Goal: Task Accomplishment & Management: Manage account settings

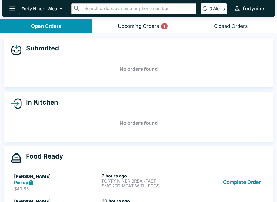
click at [129, 27] on div "Upcoming Orders 1" at bounding box center [138, 26] width 41 height 6
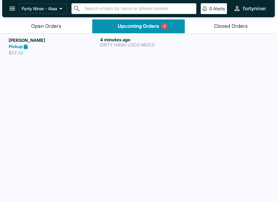
click at [67, 42] on h5 "[PERSON_NAME]" at bounding box center [53, 40] width 89 height 6
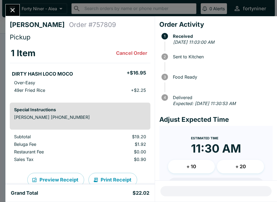
click at [10, 9] on icon "Close" at bounding box center [12, 9] width 7 height 7
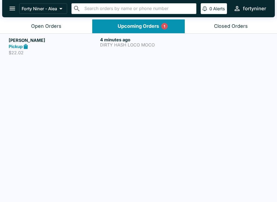
click at [43, 30] on button "Open Orders" at bounding box center [46, 26] width 92 height 14
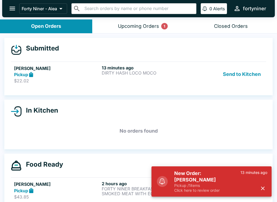
click at [254, 73] on button "Send to Kitchen" at bounding box center [242, 74] width 42 height 19
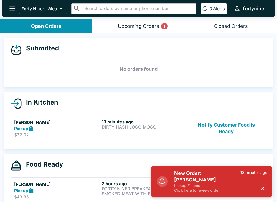
click at [158, 31] on button "Upcoming Orders 1" at bounding box center [138, 26] width 92 height 14
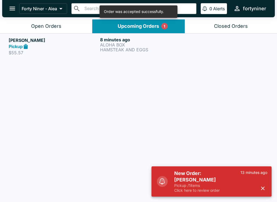
click at [264, 185] on button "button" at bounding box center [262, 188] width 9 height 9
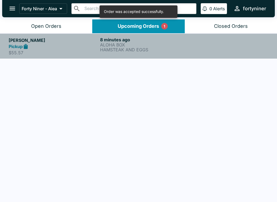
click at [164, 46] on p "ALOHA BOX" at bounding box center [144, 44] width 89 height 5
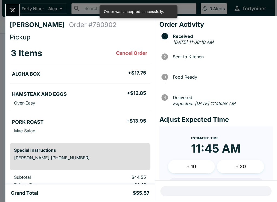
click at [71, 51] on div "3 Items Cancel Order" at bounding box center [80, 53] width 139 height 11
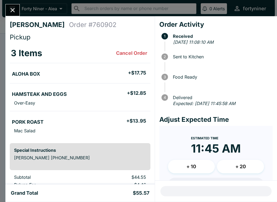
click at [16, 5] on button "Close" at bounding box center [13, 10] width 14 height 12
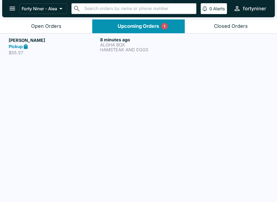
click at [44, 25] on div "Open Orders" at bounding box center [46, 26] width 30 height 6
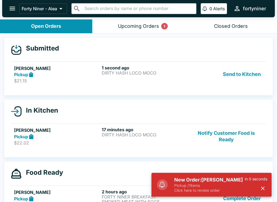
click at [72, 83] on p "$21.15" at bounding box center [57, 80] width 86 height 5
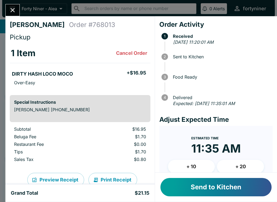
click at [212, 187] on button "Send to Kitchen" at bounding box center [215, 187] width 111 height 18
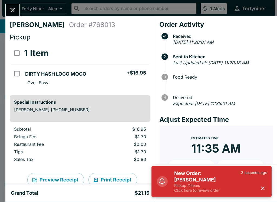
click at [265, 190] on icon "button" at bounding box center [263, 189] width 6 height 6
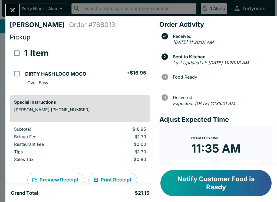
click at [11, 14] on icon "Close" at bounding box center [12, 9] width 7 height 7
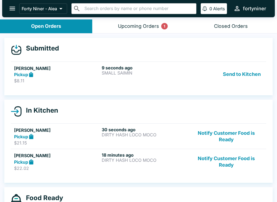
click at [67, 77] on div "Pickup" at bounding box center [57, 75] width 86 height 6
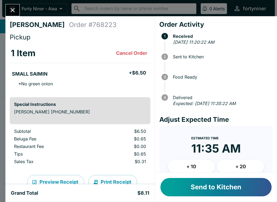
click at [222, 191] on button "Send to Kitchen" at bounding box center [215, 187] width 111 height 18
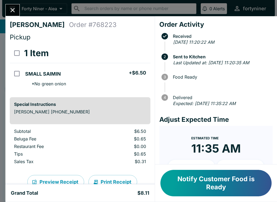
click at [16, 8] on icon "Close" at bounding box center [12, 9] width 7 height 7
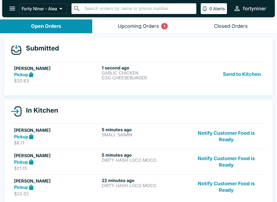
click at [148, 29] on div "Upcoming Orders 1" at bounding box center [138, 26] width 41 height 6
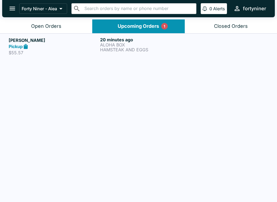
click at [67, 51] on p "$55.57" at bounding box center [53, 52] width 89 height 5
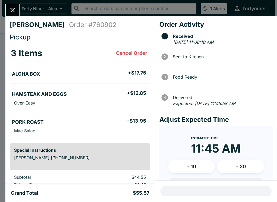
click at [9, 4] on div "[PERSON_NAME] Order # 760902 Pickup 3 Items Cancel Order ALOHA BOX + $17.75 HAM…" at bounding box center [138, 101] width 277 height 202
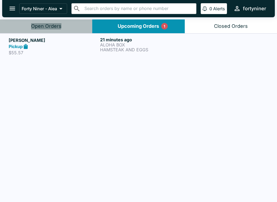
click at [43, 22] on button "Open Orders" at bounding box center [46, 26] width 92 height 14
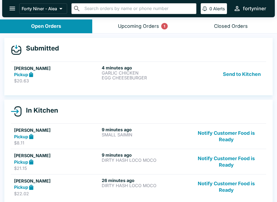
click at [70, 72] on div "Pickup" at bounding box center [57, 75] width 86 height 6
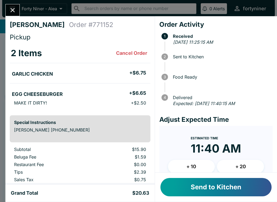
click at [218, 185] on button "Send to Kitchen" at bounding box center [215, 187] width 111 height 18
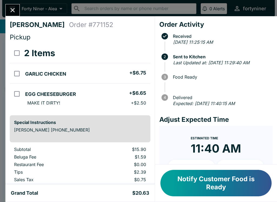
click at [16, 5] on button "Close" at bounding box center [13, 10] width 14 height 12
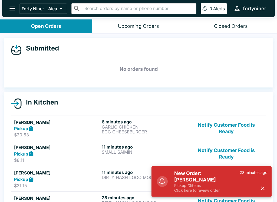
click at [263, 188] on icon "button" at bounding box center [263, 189] width 4 height 4
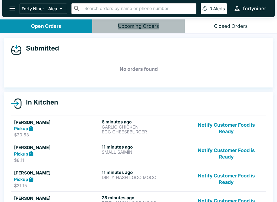
click at [129, 33] on button "Upcoming Orders" at bounding box center [138, 26] width 92 height 14
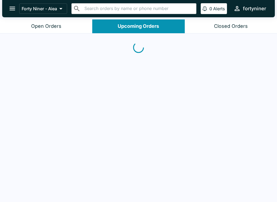
click at [129, 33] on button "Upcoming Orders" at bounding box center [138, 26] width 92 height 14
click at [62, 29] on button "Open Orders" at bounding box center [46, 26] width 92 height 14
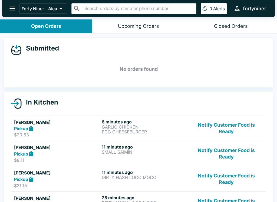
click at [74, 68] on h5 "No orders found" at bounding box center [138, 69] width 255 height 19
click at [86, 74] on h5 "No orders found" at bounding box center [138, 69] width 255 height 19
click at [147, 26] on div "Upcoming Orders" at bounding box center [138, 26] width 41 height 6
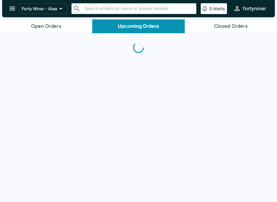
click at [62, 21] on button "Open Orders" at bounding box center [46, 26] width 92 height 14
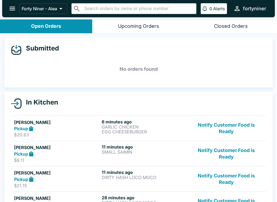
click at [76, 58] on div "Submitted No orders found" at bounding box center [138, 63] width 268 height 50
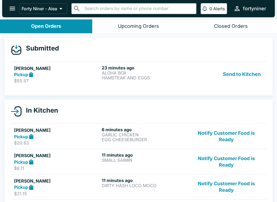
click at [234, 71] on button "Send to Kitchen" at bounding box center [242, 74] width 42 height 19
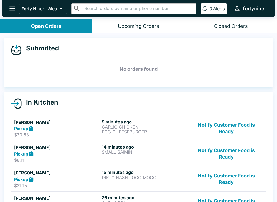
click at [234, 131] on button "Notify Customer Food is Ready" at bounding box center [226, 128] width 73 height 19
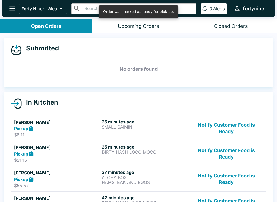
click at [238, 126] on button "Notify Customer Food is Ready" at bounding box center [226, 128] width 73 height 19
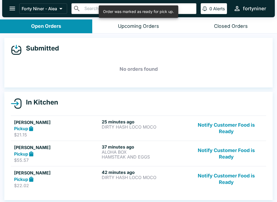
click at [238, 128] on button "Notify Customer Food is Ready" at bounding box center [226, 128] width 73 height 19
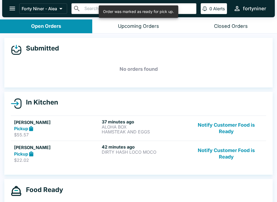
click at [241, 136] on button "Notify Customer Food is Ready" at bounding box center [226, 128] width 73 height 19
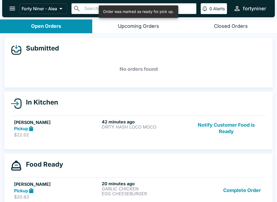
click at [241, 136] on button "Notify Customer Food is Ready" at bounding box center [226, 128] width 73 height 19
click at [242, 141] on ul "[PERSON_NAME] Pickup $22.02 42 minutes ago DIRTY HASH LOCO MOCO Notify Customer…" at bounding box center [138, 129] width 255 height 30
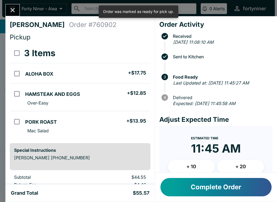
click at [239, 144] on time "11:45 AM" at bounding box center [216, 149] width 50 height 14
click at [13, 9] on icon "Close" at bounding box center [13, 10] width 4 height 4
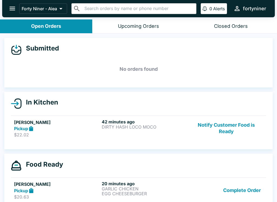
click at [225, 132] on button "Notify Customer Food is Ready" at bounding box center [226, 128] width 73 height 19
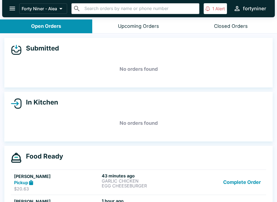
click at [213, 9] on p "1" at bounding box center [213, 8] width 2 height 5
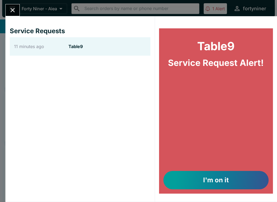
click at [190, 179] on button "I'm on it" at bounding box center [215, 180] width 105 height 18
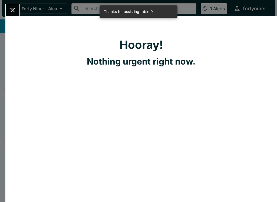
click at [8, 8] on button "Close" at bounding box center [13, 10] width 14 height 12
